Goal: Transaction & Acquisition: Purchase product/service

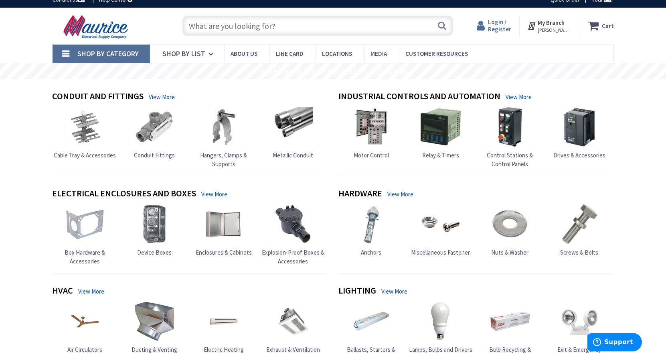
scroll to position [6, 0]
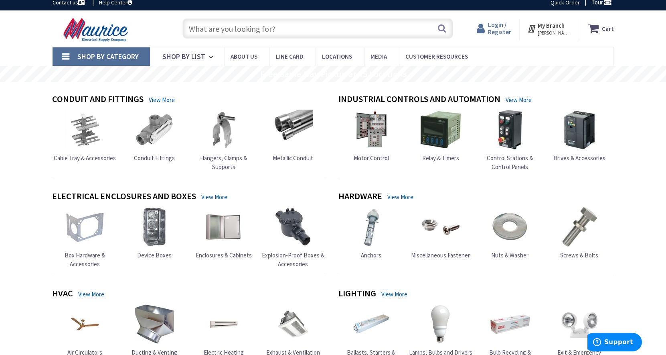
click at [505, 24] on span "Login / Register" at bounding box center [499, 28] width 23 height 15
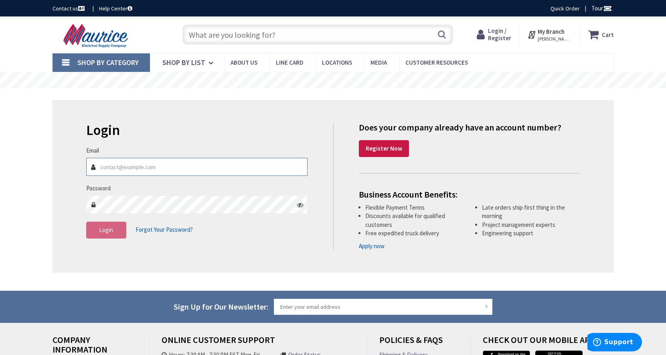
type input "[EMAIL_ADDRESS][DOMAIN_NAME]"
click at [118, 228] on button "Login" at bounding box center [106, 229] width 40 height 17
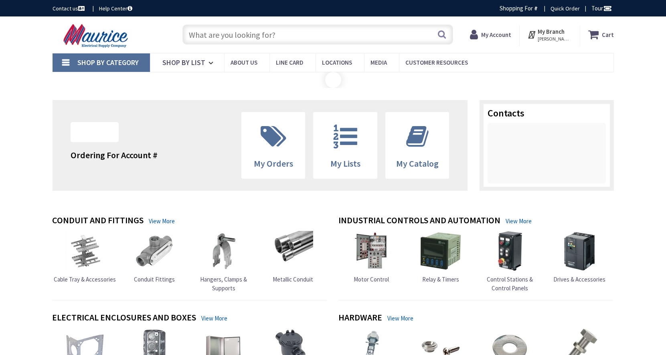
click at [229, 31] on input "text" at bounding box center [318, 34] width 271 height 20
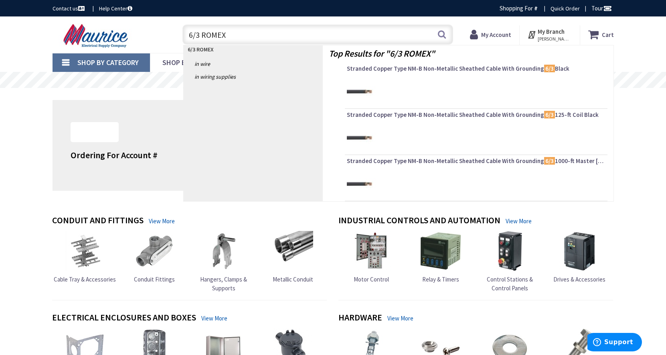
type input "6/3 ROMEX"
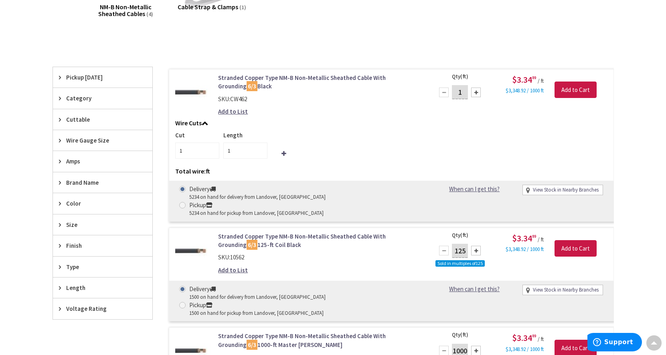
scroll to position [162, 0]
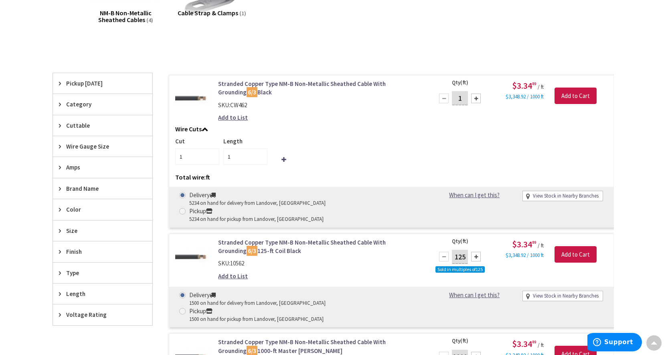
drag, startPoint x: 464, startPoint y: 96, endPoint x: 457, endPoint y: 96, distance: 7.6
click at [457, 96] on input "1" at bounding box center [460, 98] width 16 height 14
type input "65"
click at [564, 89] on input "Add to Cart" at bounding box center [576, 95] width 42 height 17
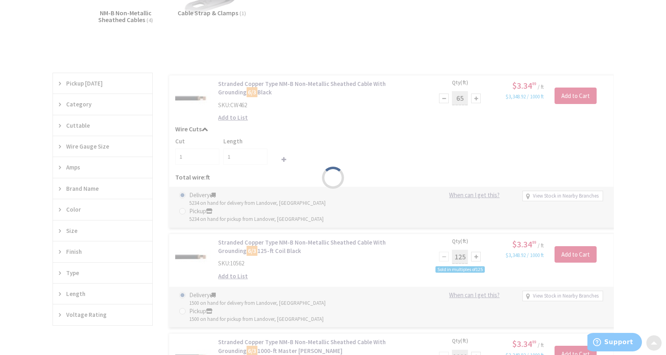
type input "65"
click at [573, 95] on div "Please wait..." at bounding box center [333, 177] width 666 height 355
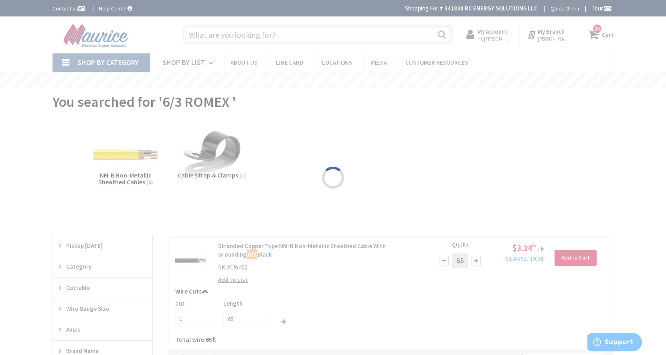
scroll to position [0, 0]
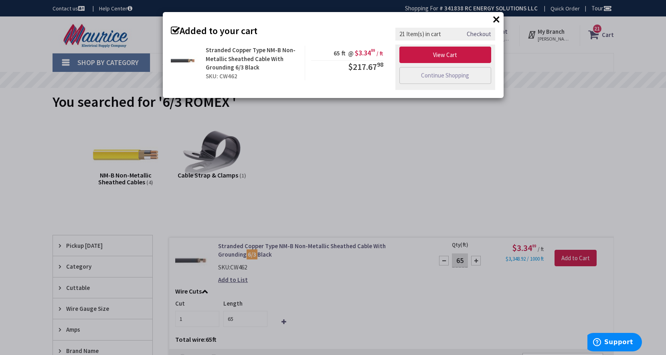
click at [497, 18] on button "×" at bounding box center [497, 19] width 12 height 12
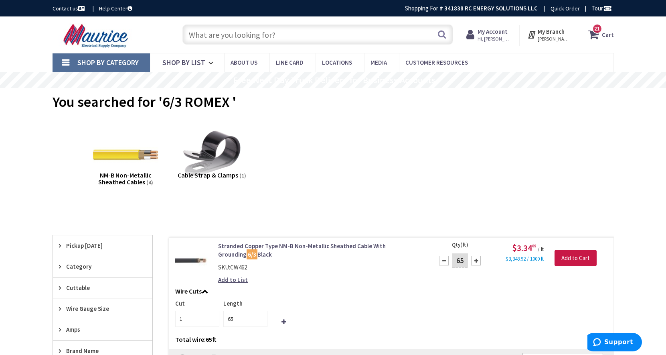
click at [129, 176] on span "NM-B Non-Metallic Sheathed Cables" at bounding box center [124, 178] width 53 height 15
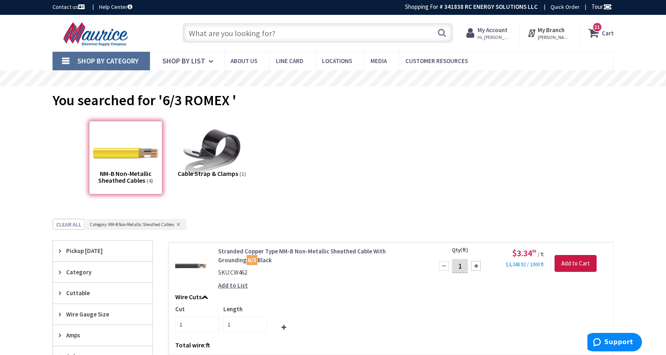
click at [209, 35] on input "text" at bounding box center [318, 33] width 271 height 20
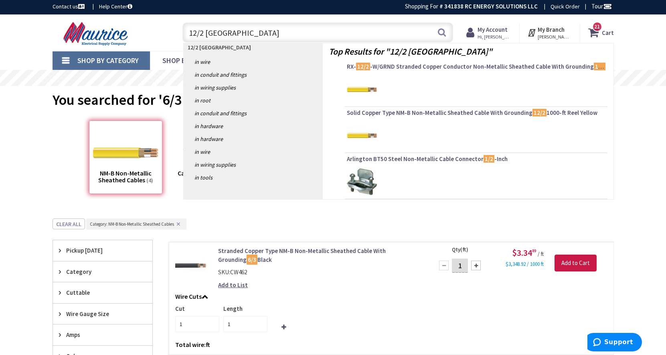
type input "12/2 ROMEX"
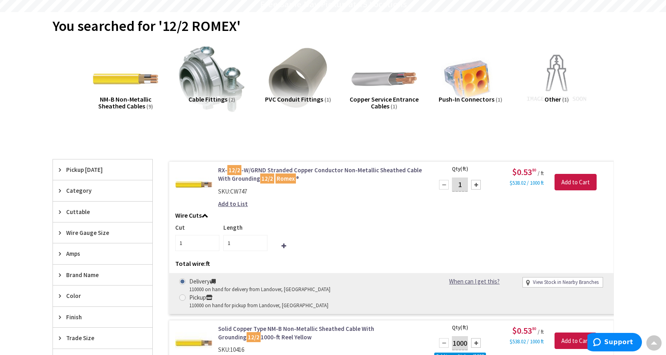
scroll to position [88, 0]
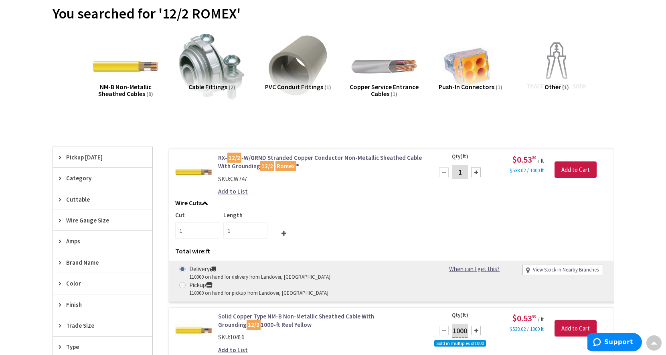
drag, startPoint x: 465, startPoint y: 172, endPoint x: 467, endPoint y: 183, distance: 11.4
click at [465, 172] on input "1" at bounding box center [460, 172] width 16 height 14
type input "65"
click at [571, 168] on input "Add to Cart" at bounding box center [576, 169] width 42 height 17
type input "65"
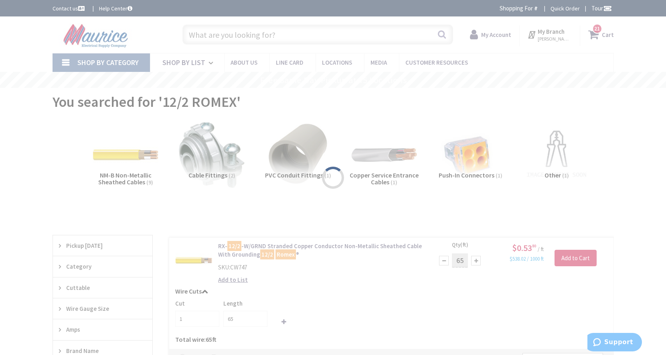
scroll to position [0, 0]
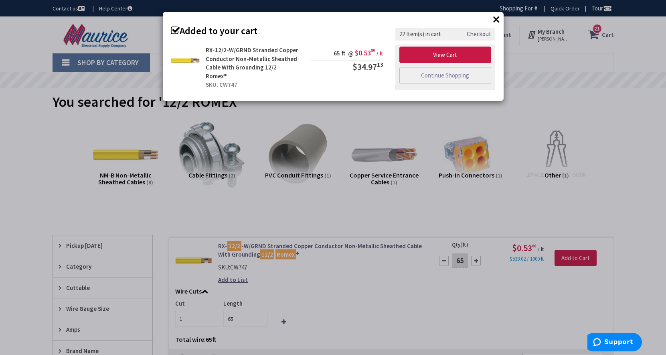
click at [495, 20] on button "×" at bounding box center [497, 19] width 12 height 12
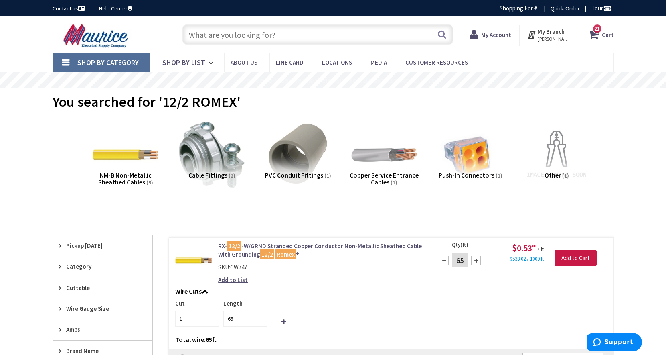
drag, startPoint x: 265, startPoint y: 39, endPoint x: 271, endPoint y: 49, distance: 11.7
click at [265, 39] on input "text" at bounding box center [318, 34] width 271 height 20
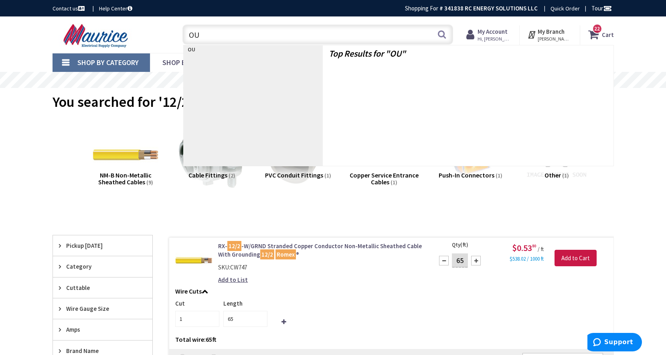
type input "O"
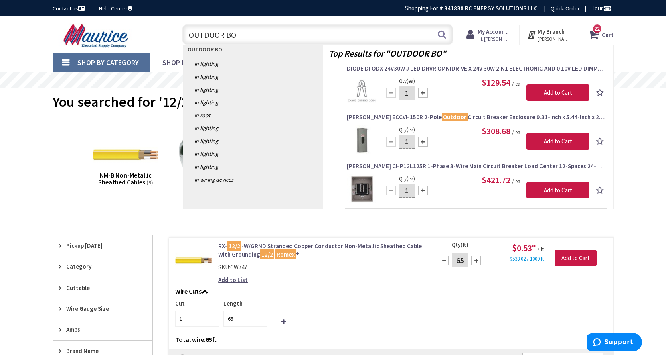
type input "OUTDOOR BOX"
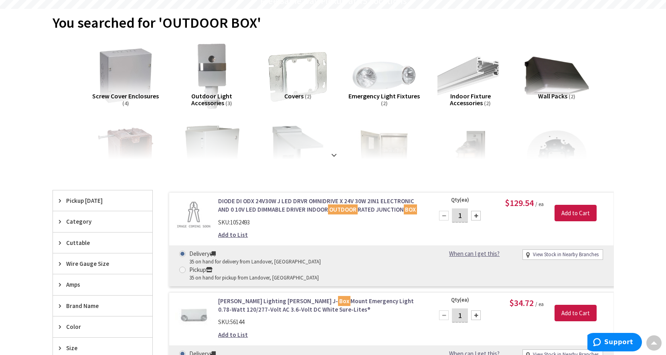
scroll to position [79, 0]
drag, startPoint x: 335, startPoint y: 154, endPoint x: 337, endPoint y: 161, distance: 7.5
click at [335, 154] on strong at bounding box center [334, 152] width 10 height 9
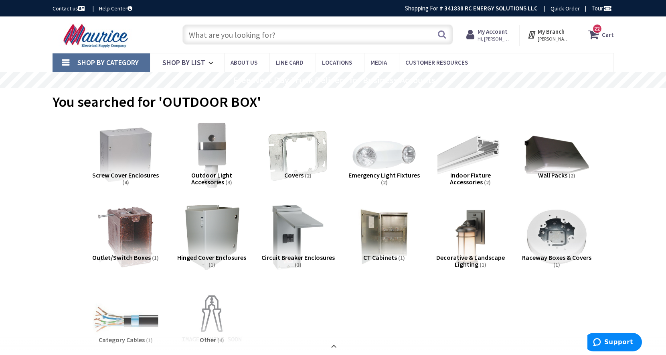
scroll to position [0, 0]
click at [268, 34] on input "text" at bounding box center [318, 34] width 271 height 20
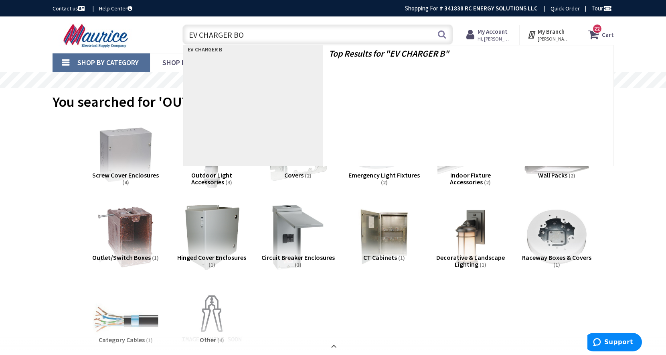
type input "EV CHARGER BOX"
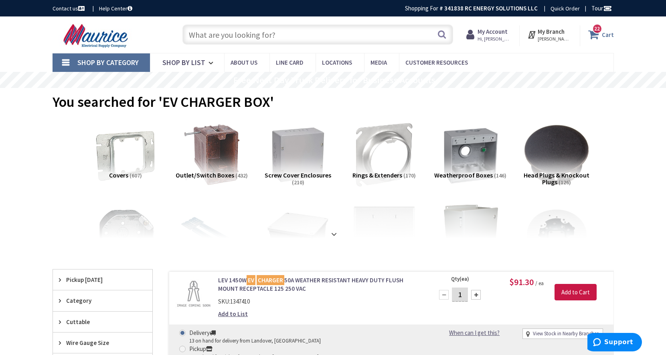
drag, startPoint x: 598, startPoint y: 26, endPoint x: 599, endPoint y: 32, distance: 5.2
click at [598, 26] on span "22" at bounding box center [598, 28] width 6 height 7
